Goal: Task Accomplishment & Management: Complete application form

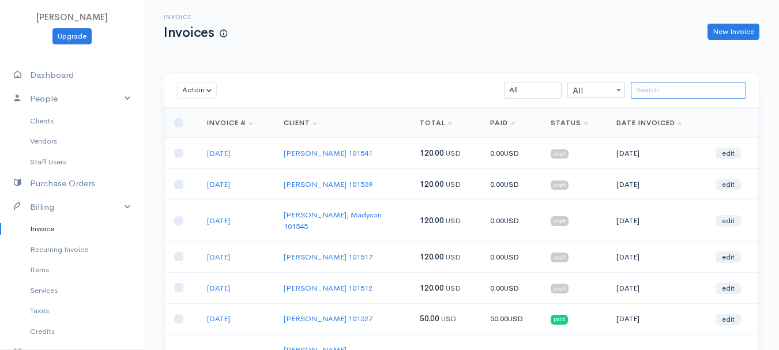
click at [654, 89] on input "search" at bounding box center [688, 90] width 115 height 17
click at [726, 29] on link "New Invoice" at bounding box center [734, 32] width 52 height 17
select select "[GEOGRAPHIC_DATA]"
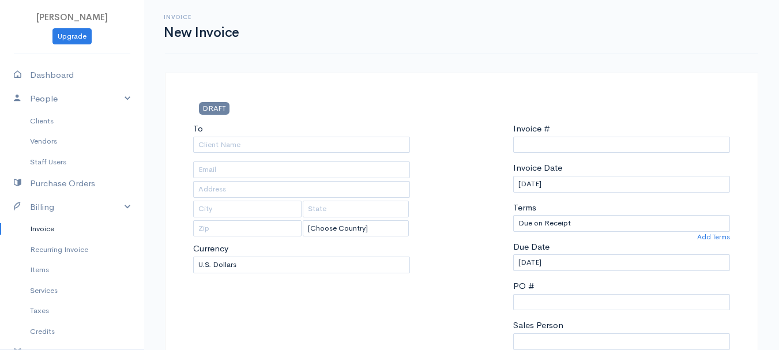
select select "USD"
type input "0011212024"
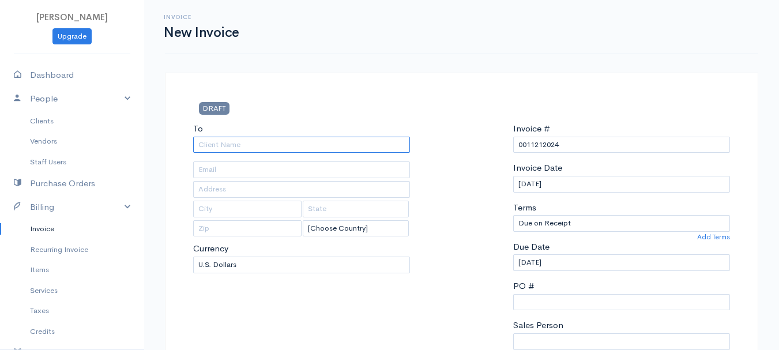
click at [261, 144] on input "To" at bounding box center [301, 145] width 217 height 17
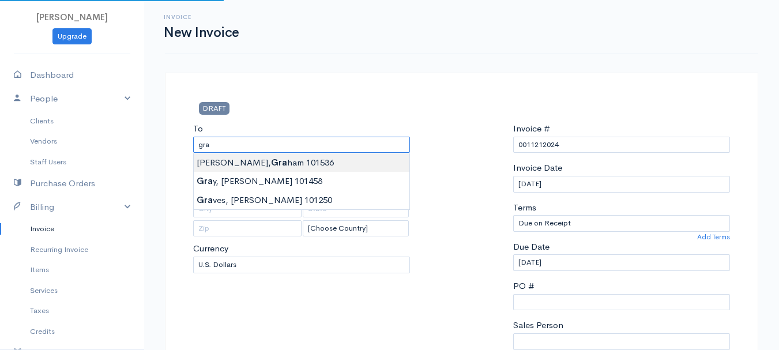
type input "[PERSON_NAME] 101536"
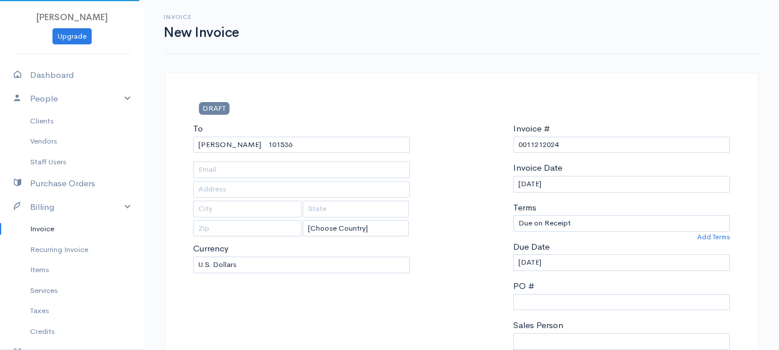
type input "[STREET_ADDRESS][PERSON_NAME]"
type input "Kenduskeag"
type input "[US_STATE]"
type input "04450"
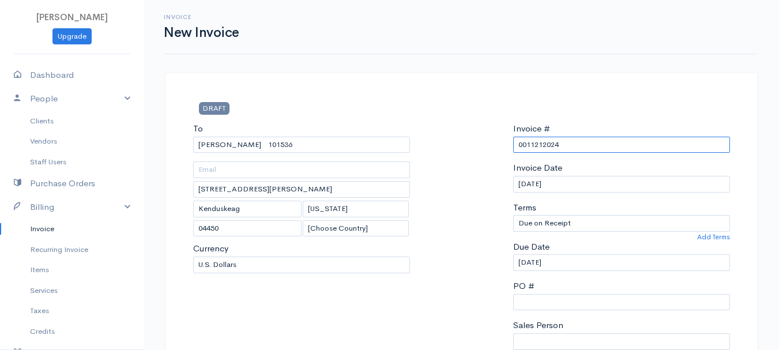
click at [542, 143] on input "0011212024" at bounding box center [621, 145] width 217 height 17
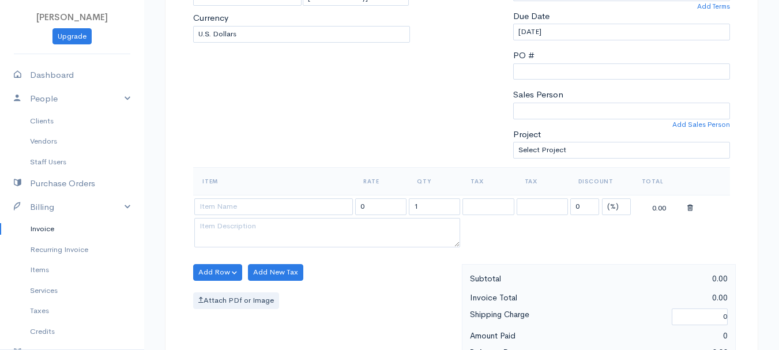
type input "[DATE]"
drag, startPoint x: 612, startPoint y: 207, endPoint x: 612, endPoint y: 213, distance: 5.8
click at [612, 207] on select "(%) Flat" at bounding box center [616, 206] width 29 height 17
select select "2"
click at [602, 198] on select "(%) Flat" at bounding box center [616, 206] width 29 height 17
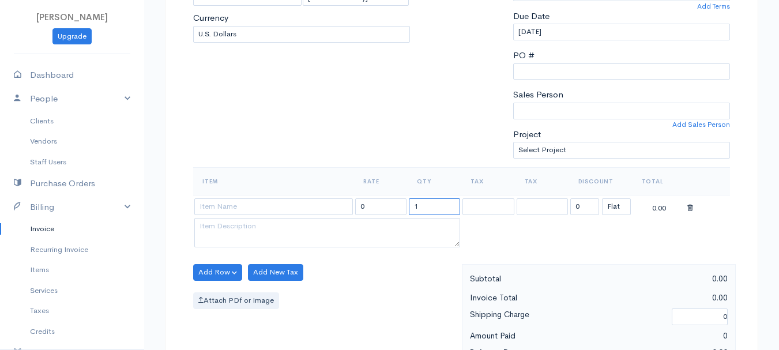
click at [434, 201] on input "1" at bounding box center [434, 206] width 51 height 17
type input "2"
click at [234, 212] on input at bounding box center [273, 206] width 159 height 17
type input "97530"
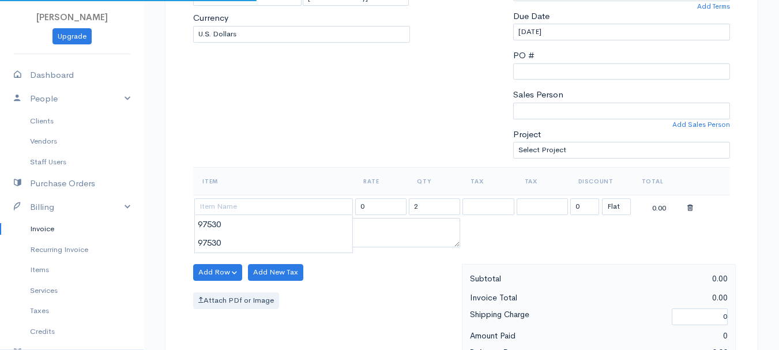
type input "60.00"
click at [237, 241] on body "[PERSON_NAME] Upgrade Dashboard People Clients Vendors Staff Users Purchase Ord…" at bounding box center [389, 267] width 779 height 997
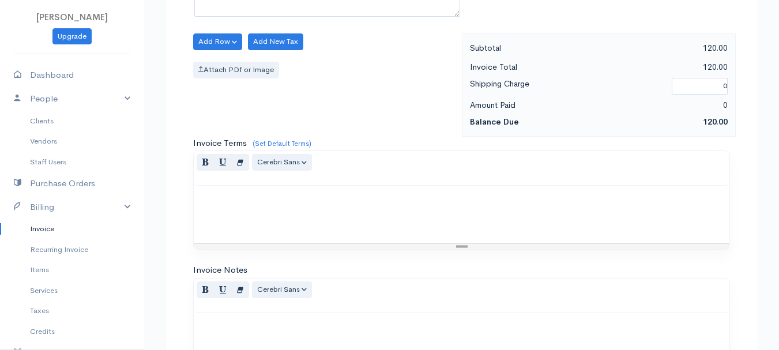
scroll to position [647, 0]
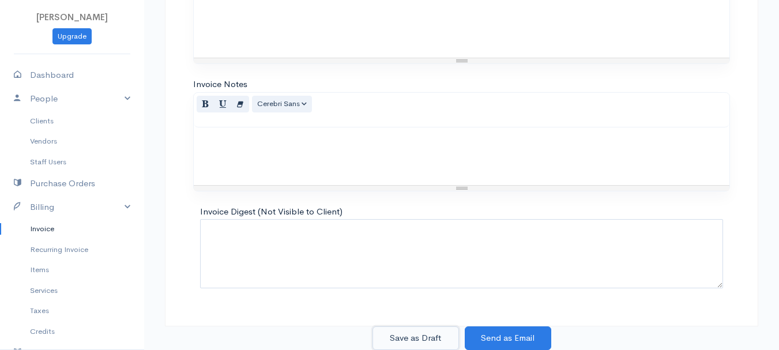
click at [411, 337] on button "Save as Draft" at bounding box center [416, 339] width 87 height 24
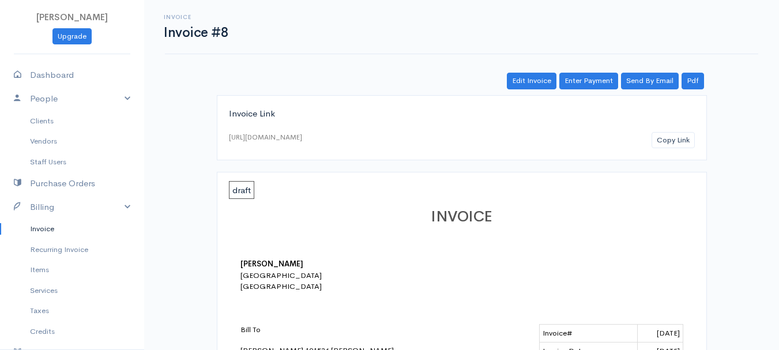
click at [41, 227] on link "Invoice" at bounding box center [72, 229] width 144 height 21
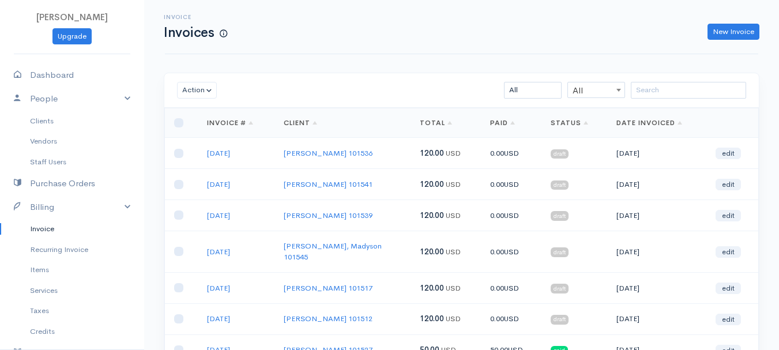
click at [491, 39] on div "New Invoice" at bounding box center [499, 32] width 532 height 17
click at [406, 45] on div "Invoice Invoices New Invoice" at bounding box center [462, 27] width 594 height 54
